Goal: Task Accomplishment & Management: Manage account settings

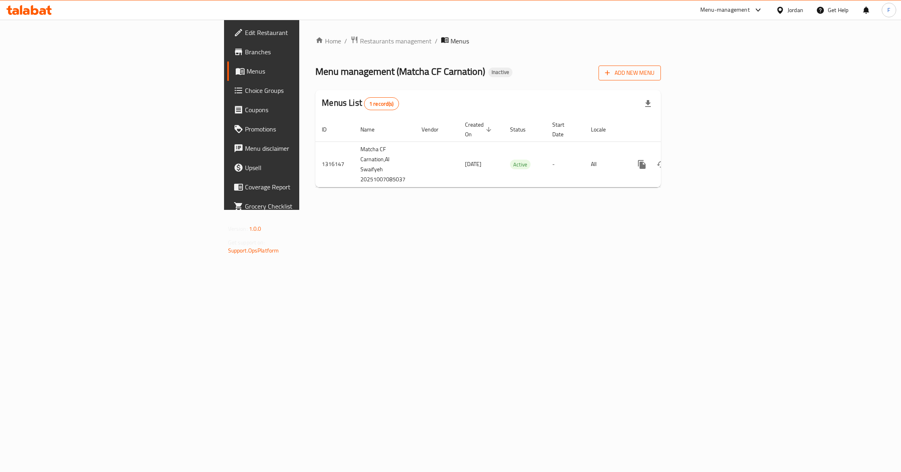
click at [655, 72] on span "Add New Menu" at bounding box center [629, 73] width 49 height 10
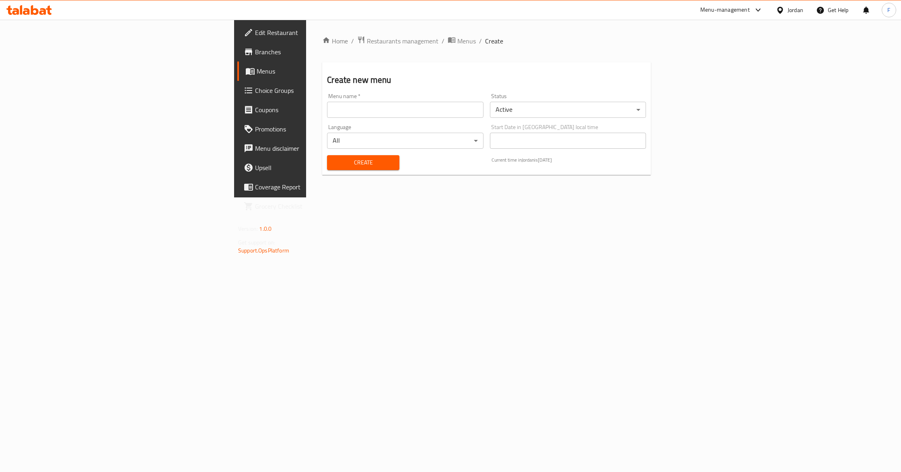
click at [327, 109] on input "text" at bounding box center [405, 110] width 156 height 16
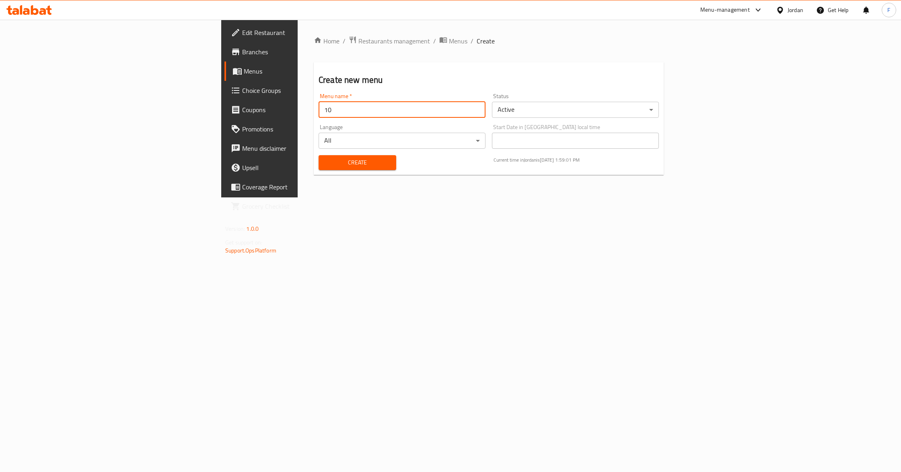
type input "1"
click at [319, 110] on input "[DATE]" at bounding box center [402, 110] width 167 height 16
type input "[DATE]"
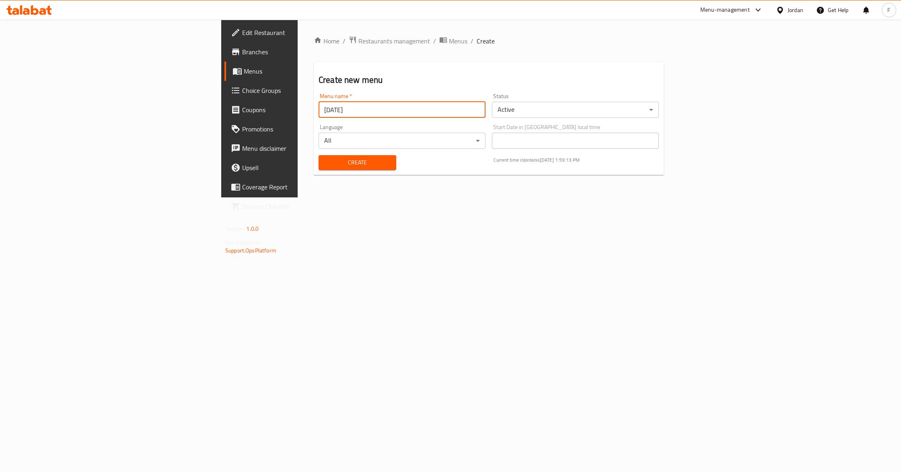
click at [325, 164] on span "Create" at bounding box center [357, 163] width 65 height 10
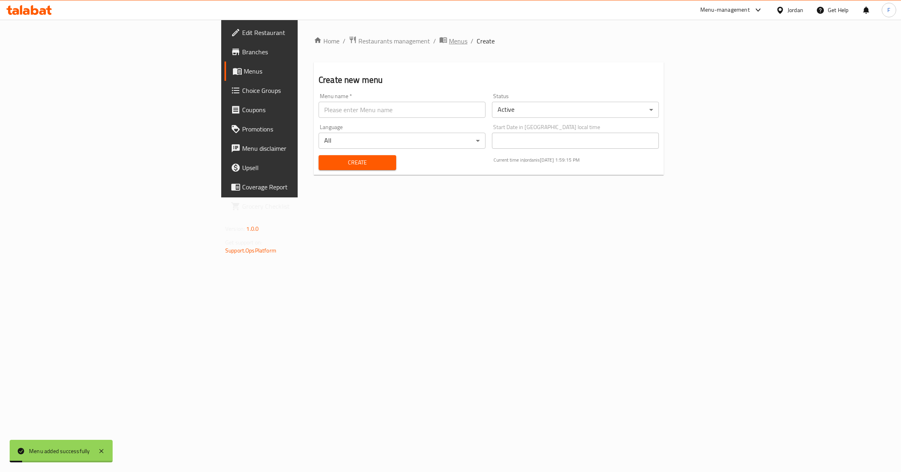
click at [449, 44] on span "Menus" at bounding box center [458, 41] width 19 height 10
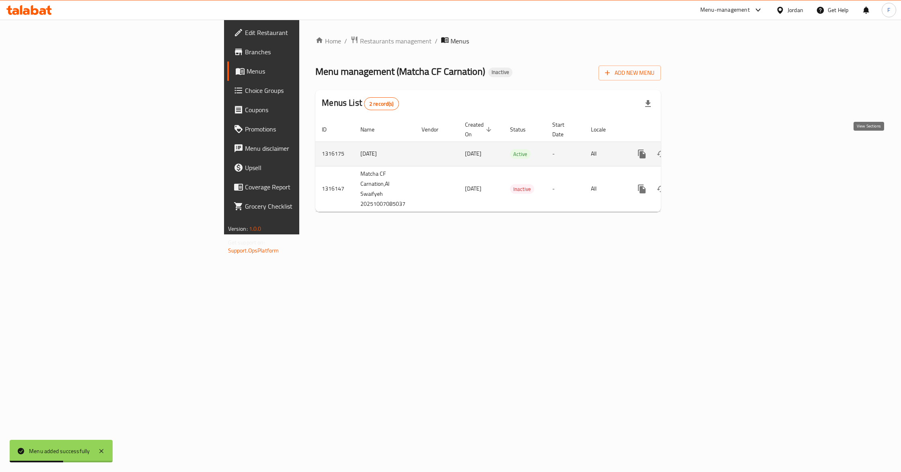
click at [705, 149] on icon "enhanced table" at bounding box center [700, 154] width 10 height 10
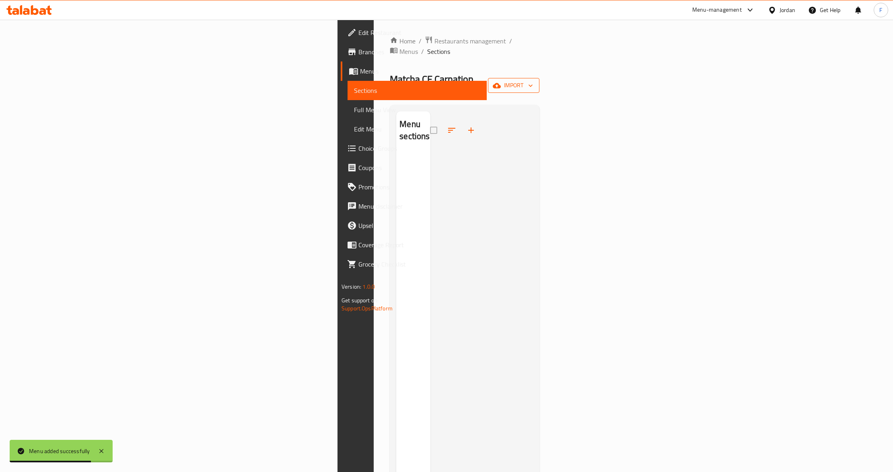
click at [533, 80] on span "import" at bounding box center [513, 85] width 39 height 10
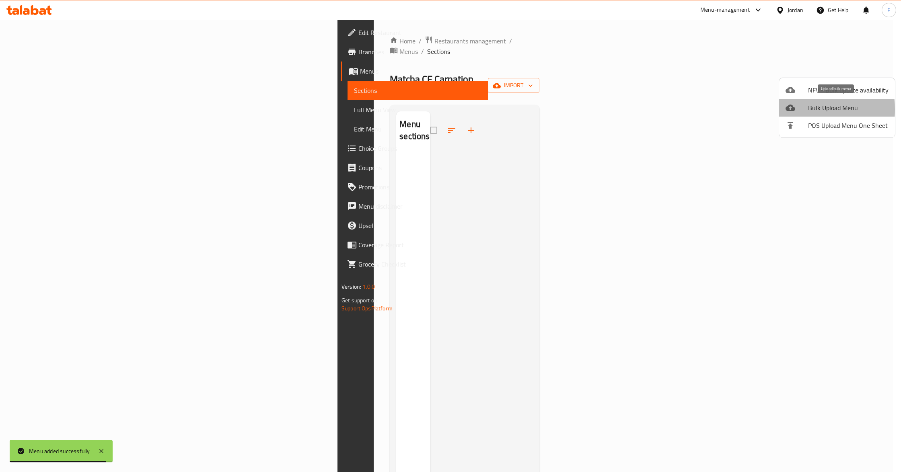
click at [801, 109] on div at bounding box center [797, 108] width 23 height 10
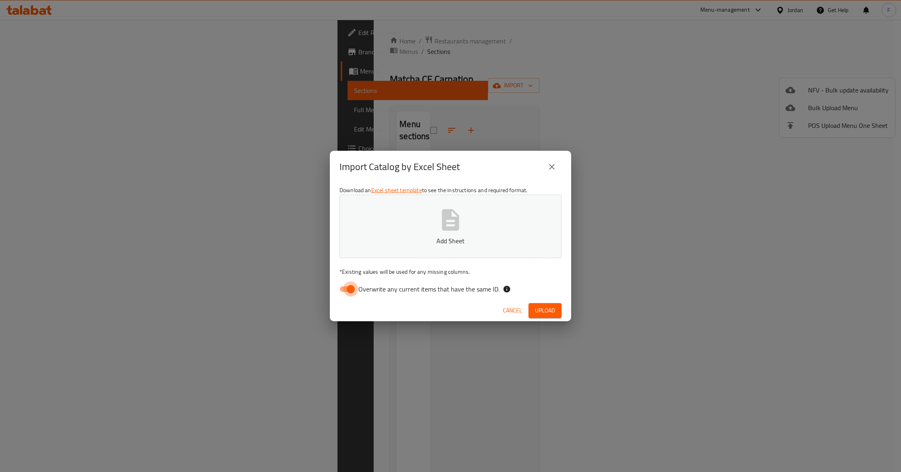
click at [356, 289] on input "Overwrite any current items that have the same ID." at bounding box center [351, 289] width 46 height 15
checkbox input "false"
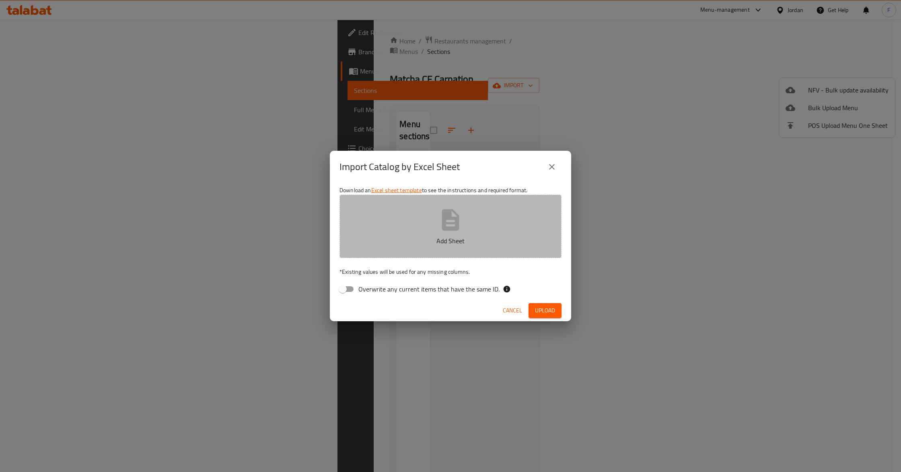
click at [390, 238] on p "Add Sheet" at bounding box center [450, 241] width 197 height 10
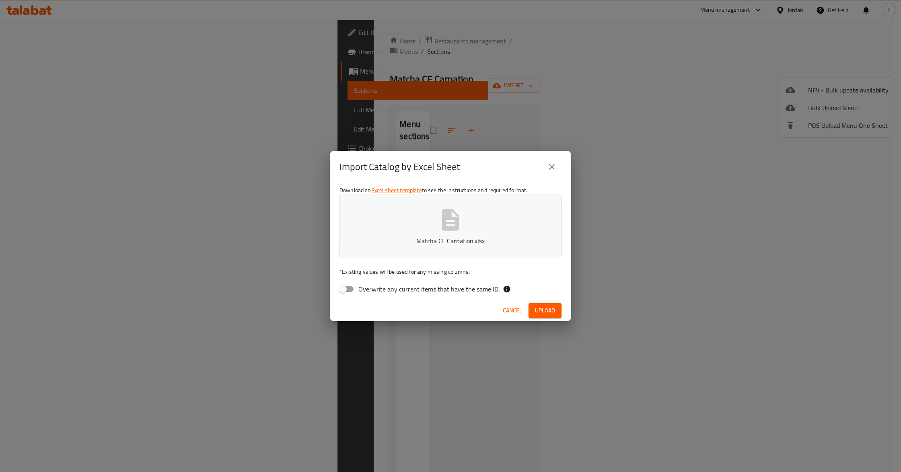
click at [545, 309] on span "Upload" at bounding box center [545, 311] width 20 height 10
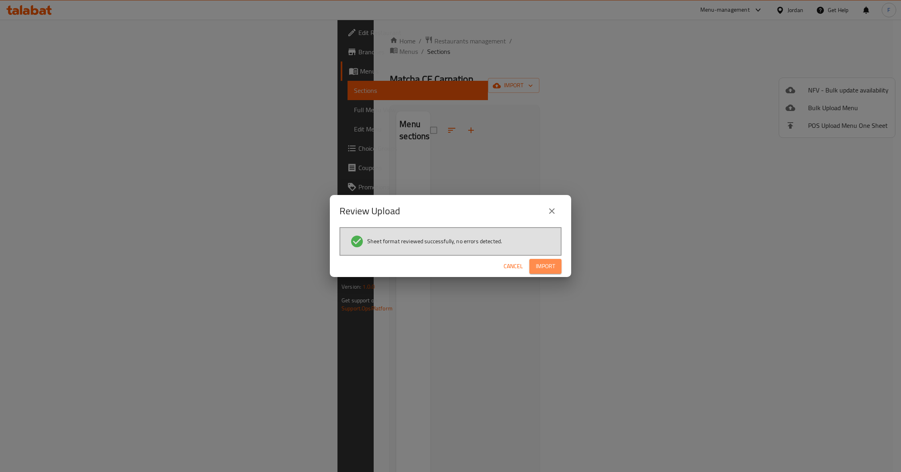
click at [548, 262] on span "Import" at bounding box center [545, 267] width 19 height 10
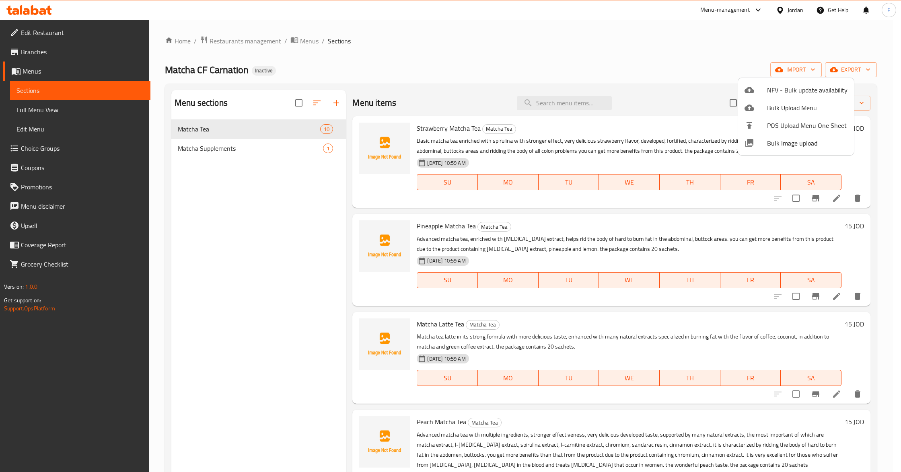
click at [305, 41] on div at bounding box center [450, 236] width 901 height 472
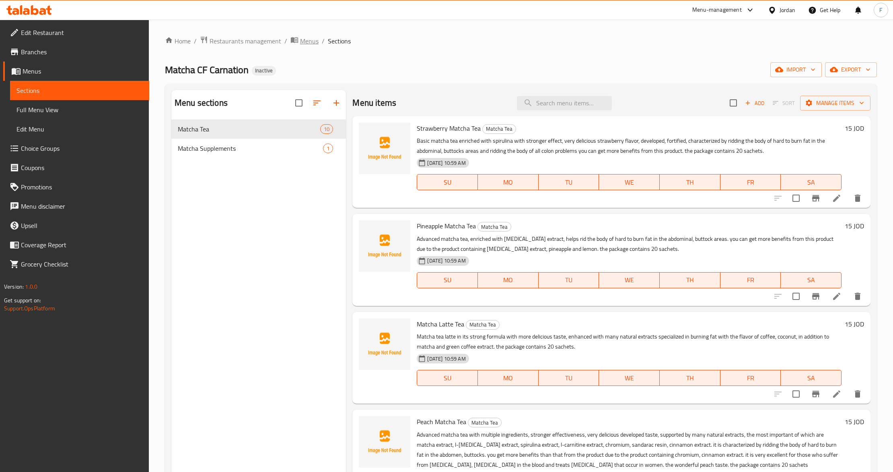
click at [305, 41] on span "Menus" at bounding box center [309, 41] width 19 height 10
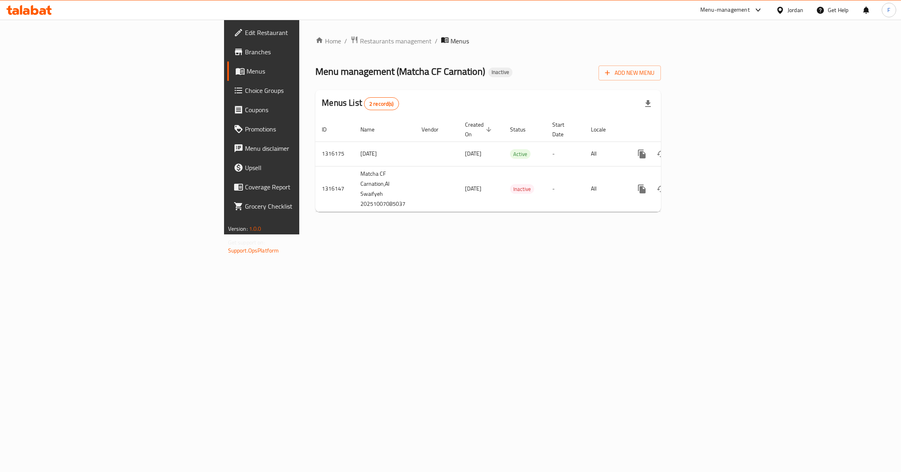
click at [470, 61] on div "Home / Restaurants management / Menus Menu management ( Matcha CF Carnation ) I…" at bounding box center [488, 127] width 346 height 183
click at [705, 149] on icon "enhanced table" at bounding box center [700, 154] width 10 height 10
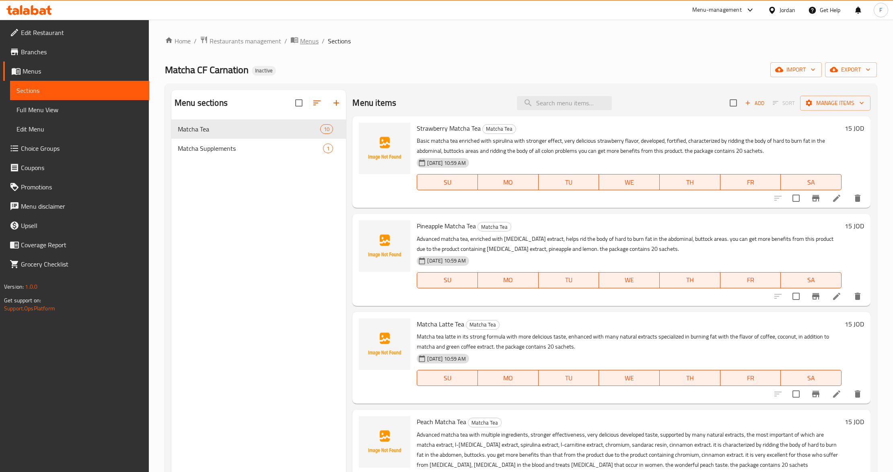
click at [301, 43] on span "Menus" at bounding box center [309, 41] width 19 height 10
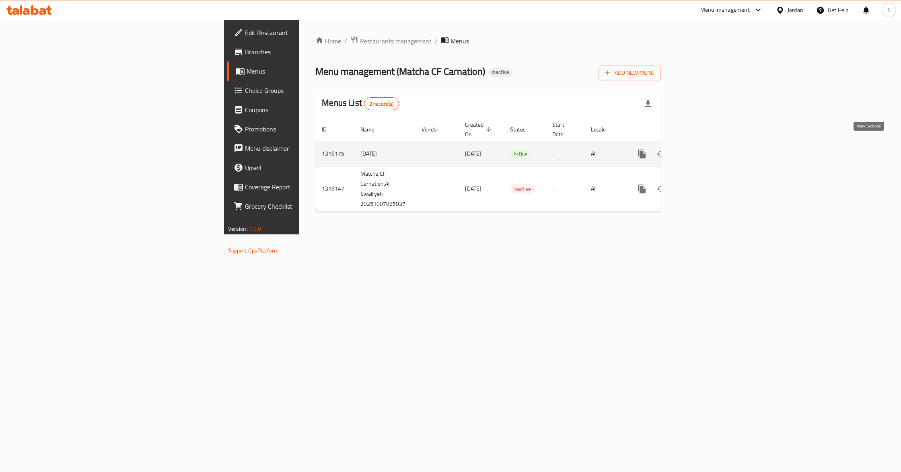
click at [710, 149] on link "enhanced table" at bounding box center [699, 153] width 19 height 19
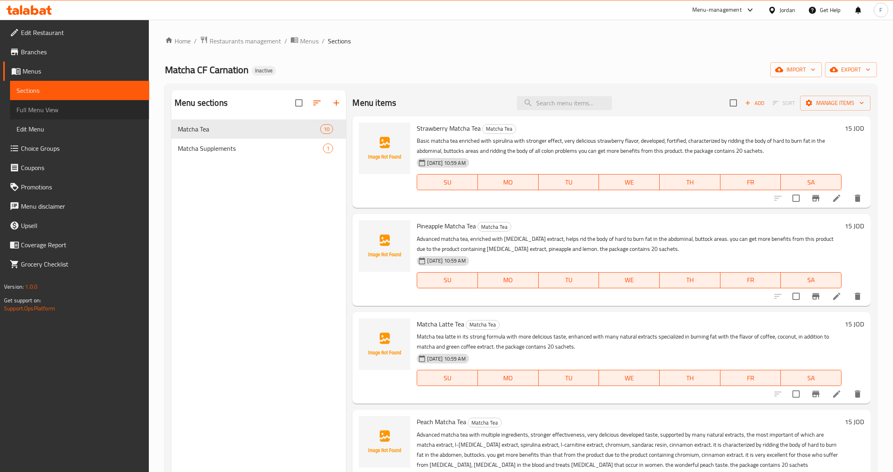
click at [76, 105] on span "Full Menu View" at bounding box center [79, 110] width 126 height 10
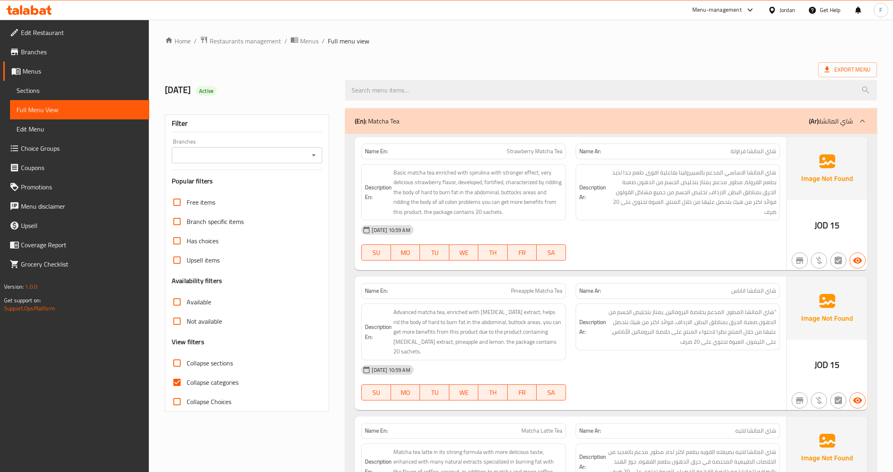
click at [232, 153] on input "Branches" at bounding box center [240, 155] width 132 height 11
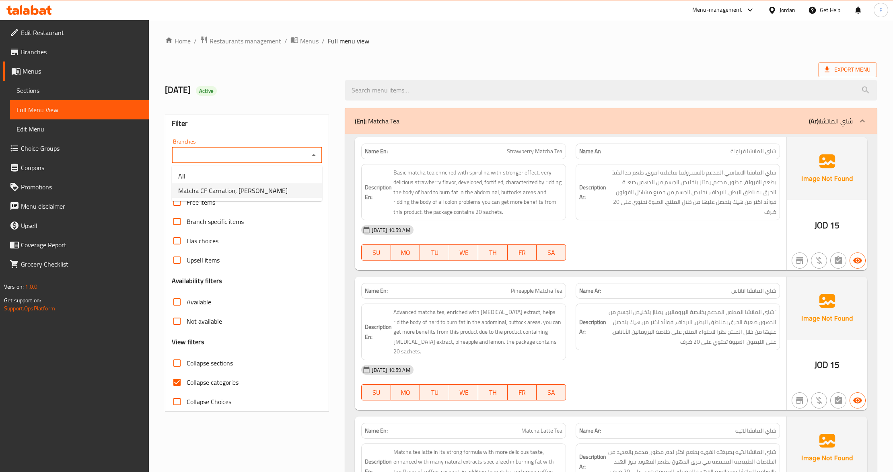
click at [237, 188] on span "Matcha CF Carnation, [PERSON_NAME]" at bounding box center [232, 191] width 109 height 10
type input "Matcha CF Carnation, [PERSON_NAME]"
click at [219, 385] on span "Collapse categories" at bounding box center [213, 383] width 52 height 10
click at [187, 385] on input "Collapse categories" at bounding box center [176, 382] width 19 height 19
checkbox input "false"
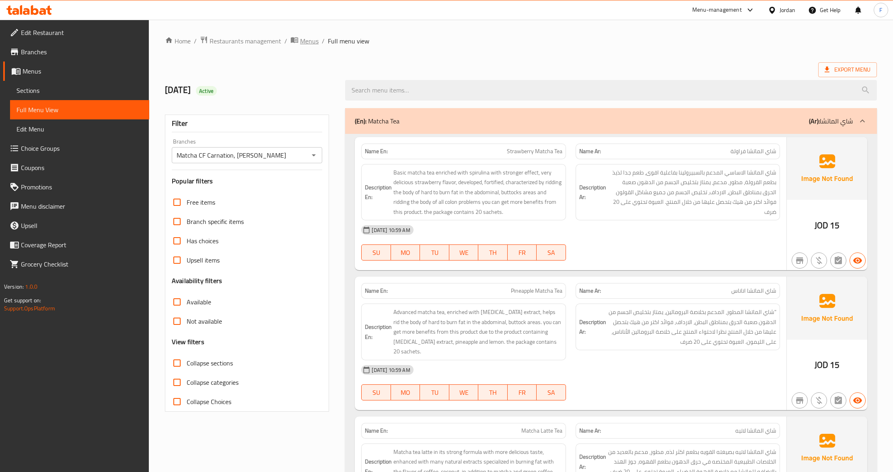
click at [316, 43] on span "Menus" at bounding box center [309, 41] width 19 height 10
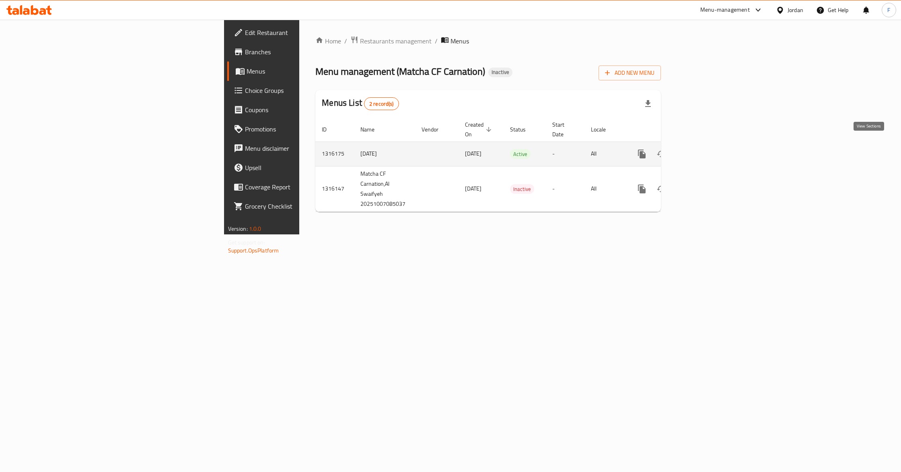
click at [710, 144] on link "enhanced table" at bounding box center [699, 153] width 19 height 19
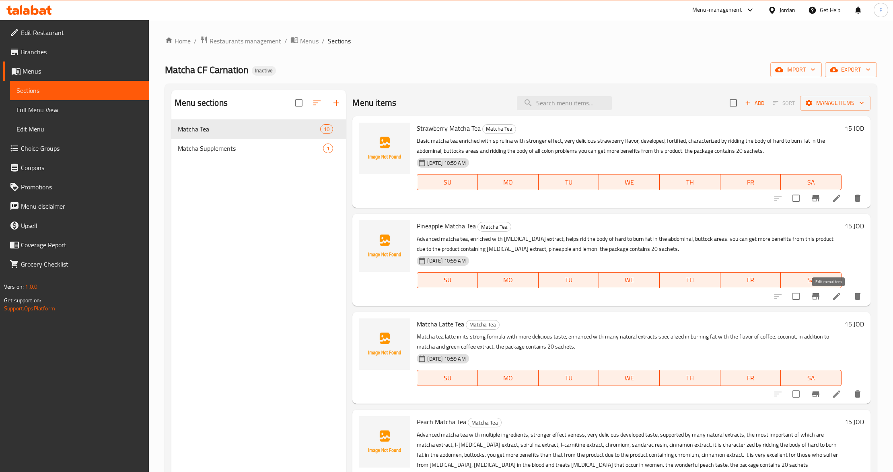
click at [832, 294] on icon at bounding box center [837, 297] width 10 height 10
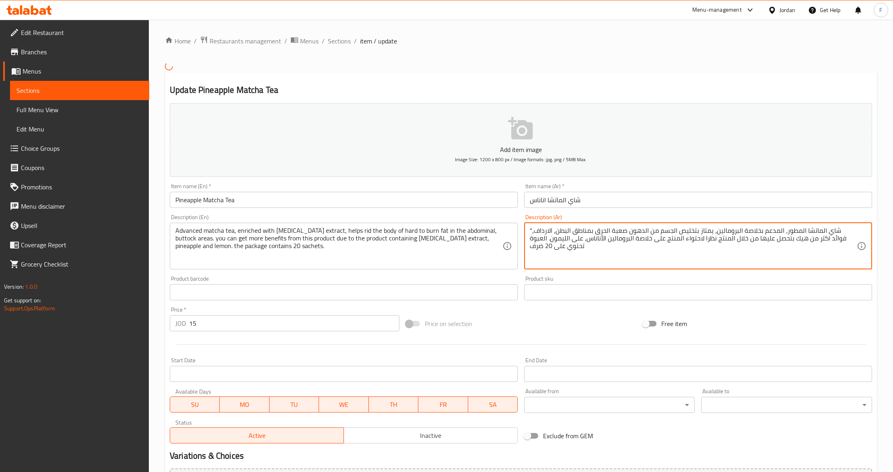
drag, startPoint x: 531, startPoint y: 229, endPoint x: 513, endPoint y: 233, distance: 18.4
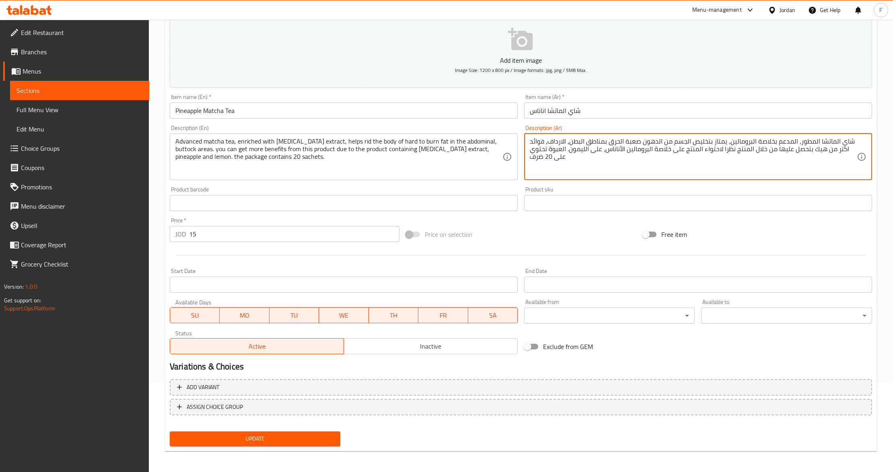
scroll to position [90, 0]
type textarea "شاي الماتشا المطور، المدعم بخلاصة البرومالين، يمتاز بتخليص الجسم من الدهون صعبة…"
click at [297, 441] on span "Update" at bounding box center [255, 438] width 158 height 10
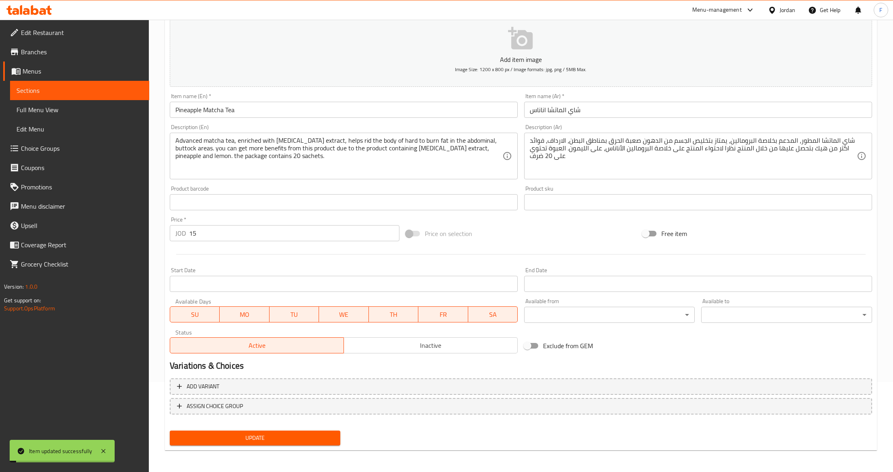
scroll to position [0, 0]
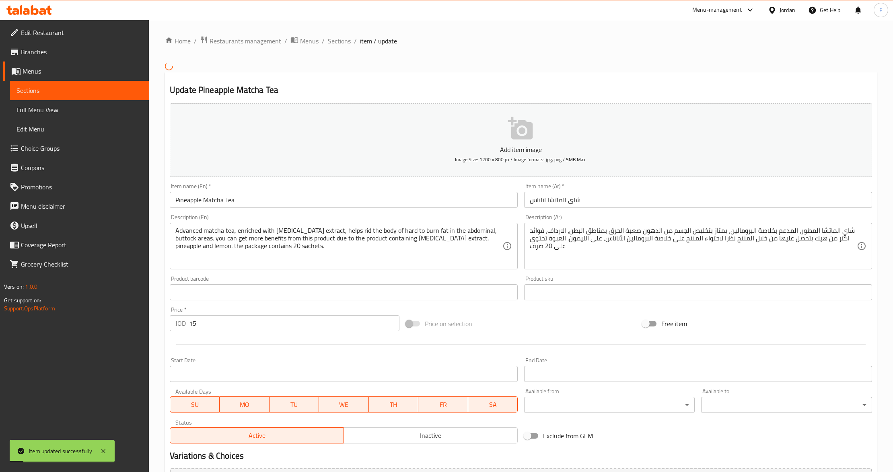
click at [337, 34] on div "Home / Restaurants management / Menus / Sections / item / update Update Pineapp…" at bounding box center [521, 292] width 744 height 544
click at [337, 40] on span "Sections" at bounding box center [339, 41] width 23 height 10
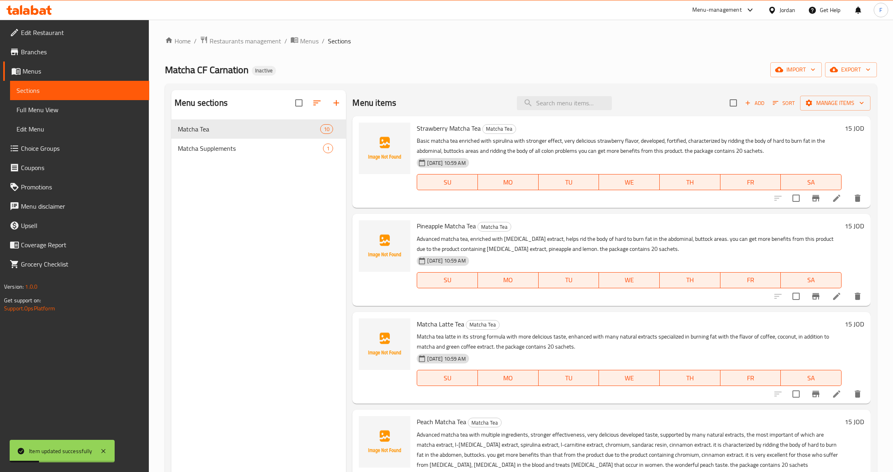
click at [29, 113] on span "Full Menu View" at bounding box center [79, 110] width 126 height 10
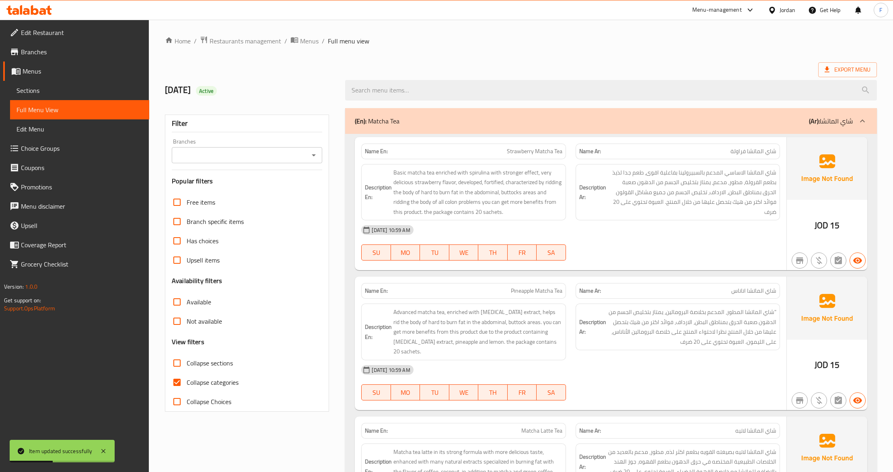
click at [250, 154] on input "Branches" at bounding box center [240, 155] width 132 height 11
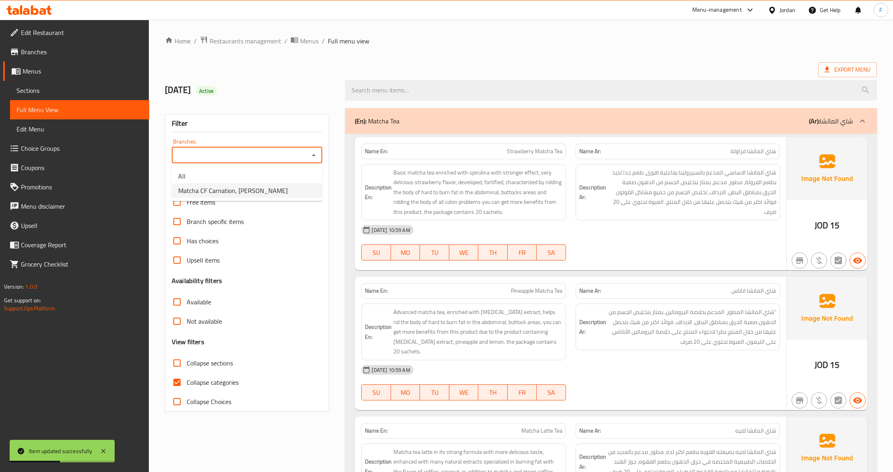
click at [251, 186] on span "Matcha CF Carnation, [PERSON_NAME]" at bounding box center [232, 191] width 109 height 10
type input "Matcha CF Carnation, [PERSON_NAME]"
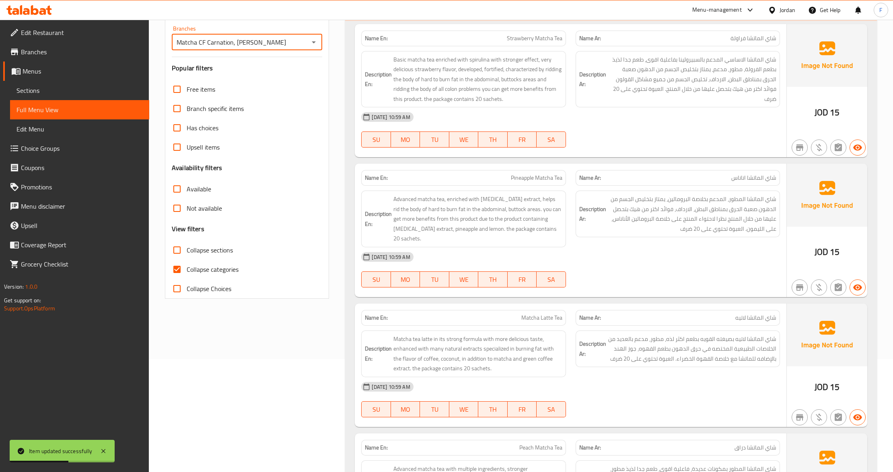
scroll to position [214, 0]
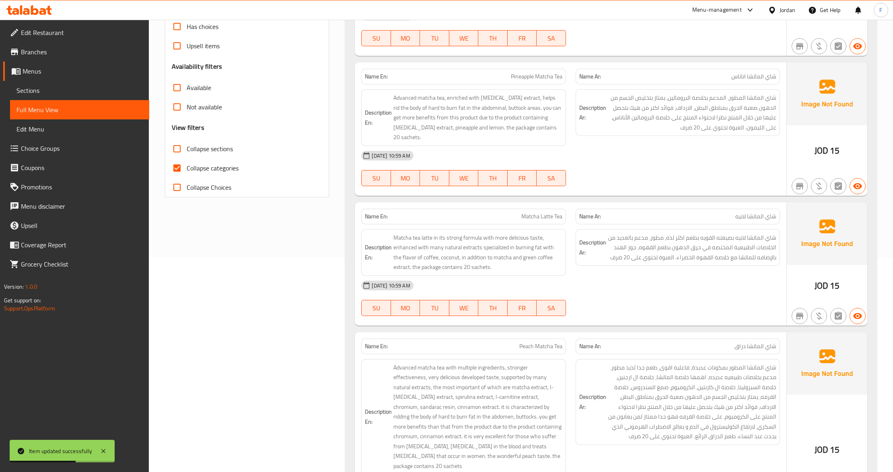
click at [191, 165] on span "Collapse categories" at bounding box center [213, 168] width 52 height 10
click at [187, 165] on input "Collapse categories" at bounding box center [176, 168] width 19 height 19
checkbox input "false"
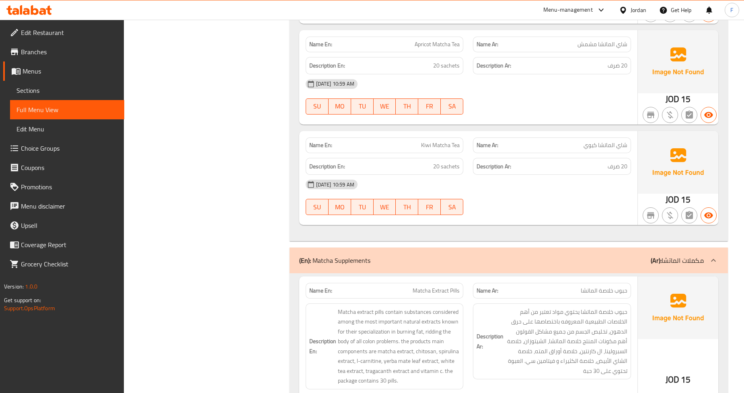
scroll to position [1276, 0]
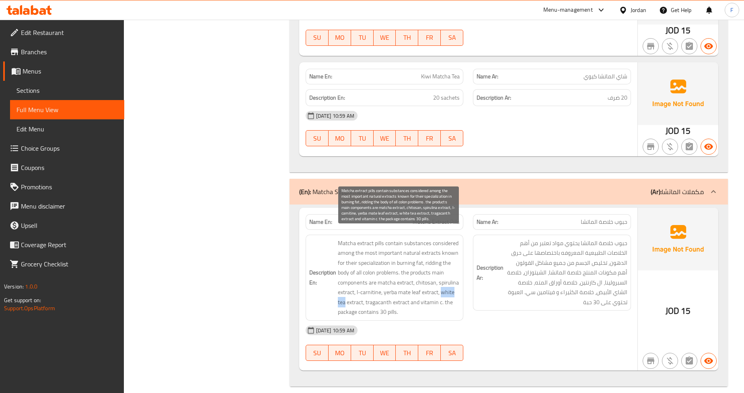
drag, startPoint x: 440, startPoint y: 284, endPoint x: 345, endPoint y: 294, distance: 95.4
click at [345, 294] on span "Matcha extract pills contain substances considered among the most important nat…" at bounding box center [399, 278] width 122 height 79
copy span "white tea"
click at [430, 267] on span "Matcha extract pills contain substances considered among the most important nat…" at bounding box center [399, 278] width 122 height 79
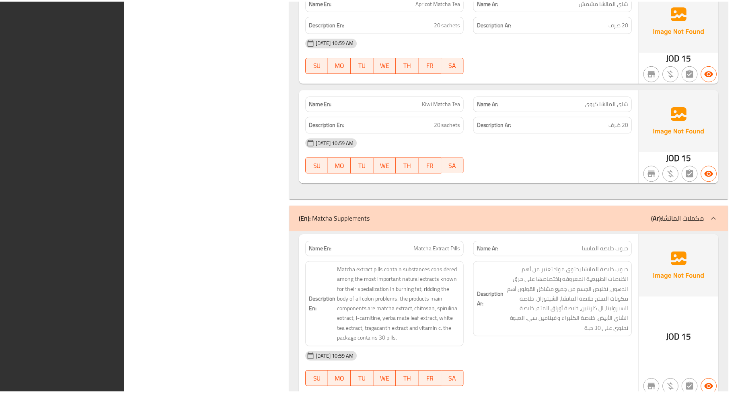
scroll to position [1266, 0]
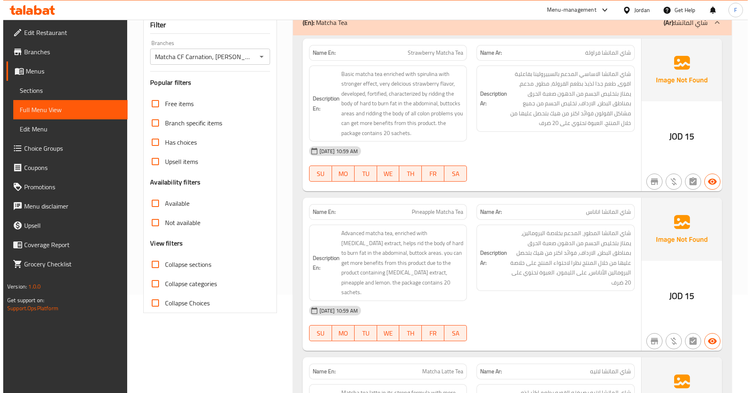
scroll to position [0, 0]
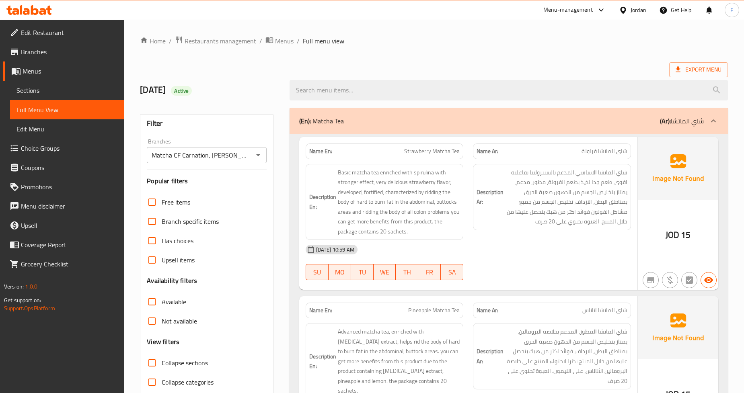
click at [275, 42] on span "Menus" at bounding box center [284, 41] width 19 height 10
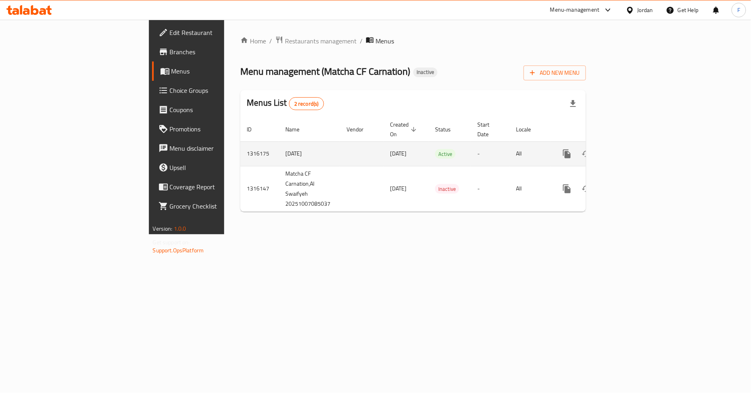
drag, startPoint x: 148, startPoint y: 143, endPoint x: 222, endPoint y: 140, distance: 73.7
click at [240, 142] on tr "1316175 [DATE] [DATE] Active - All" at bounding box center [440, 154] width 401 height 25
copy tr "1316175 [DATE]"
